Goal: Task Accomplishment & Management: Complete application form

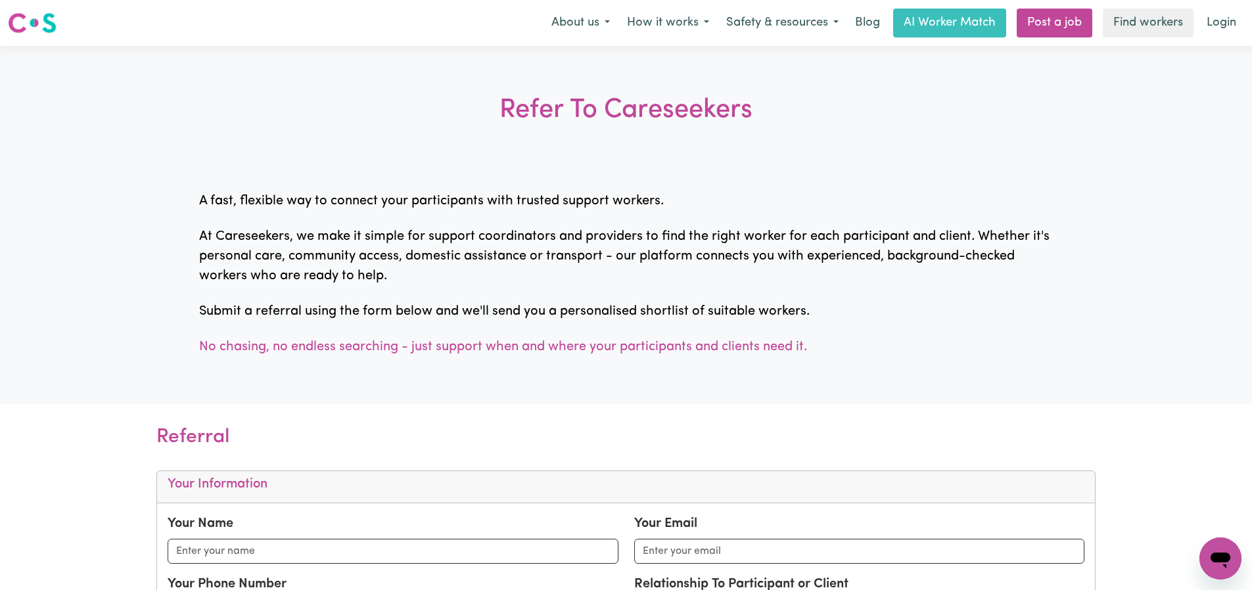
click at [450, 199] on p "A fast, flexible way to connect your participants with trusted support workers." at bounding box center [626, 201] width 854 height 20
click at [669, 23] on button "How it works" at bounding box center [667, 23] width 99 height 28
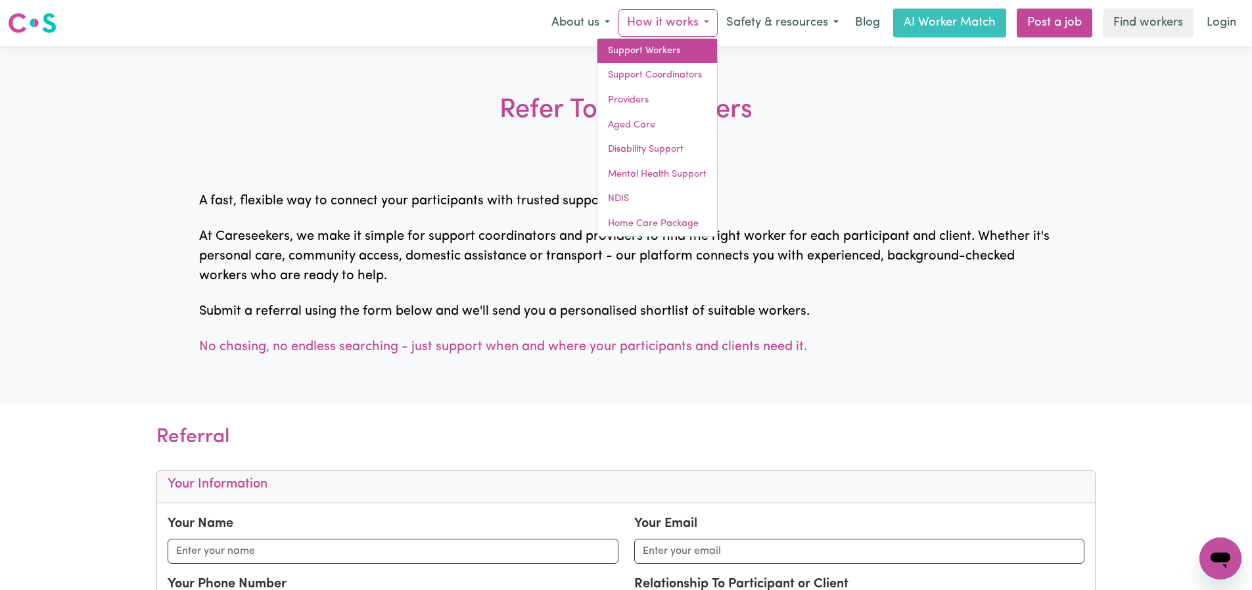
click at [662, 47] on link "Support Workers" at bounding box center [657, 51] width 120 height 25
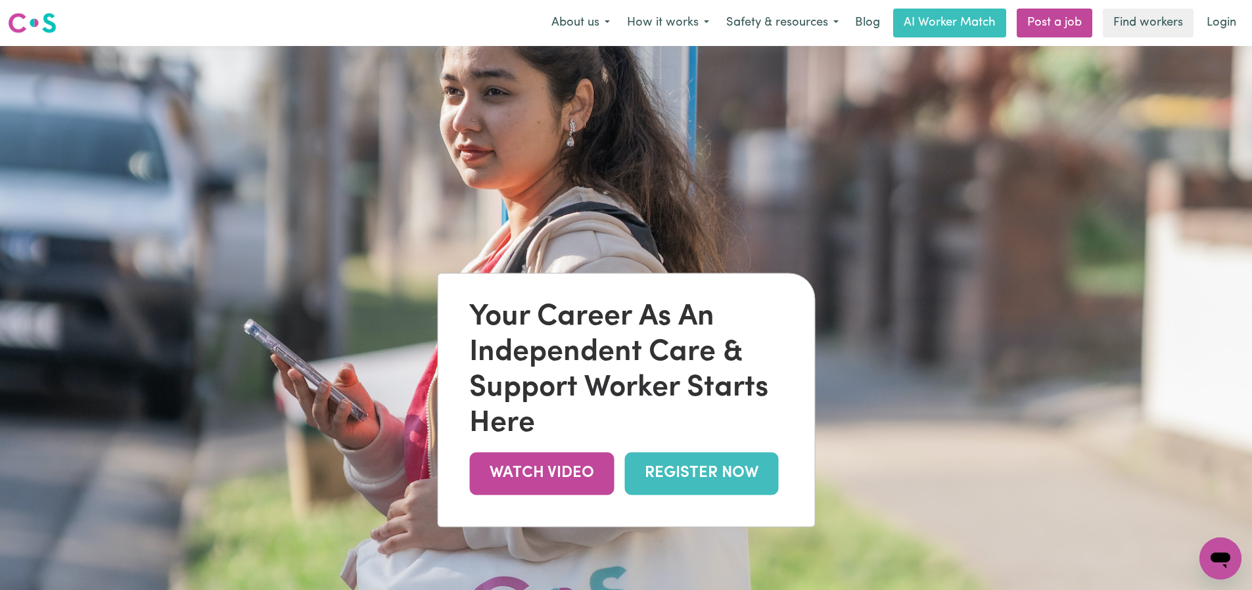
click at [688, 478] on link "REGISTER NOW" at bounding box center [701, 473] width 154 height 43
